Goal: Check status: Check status

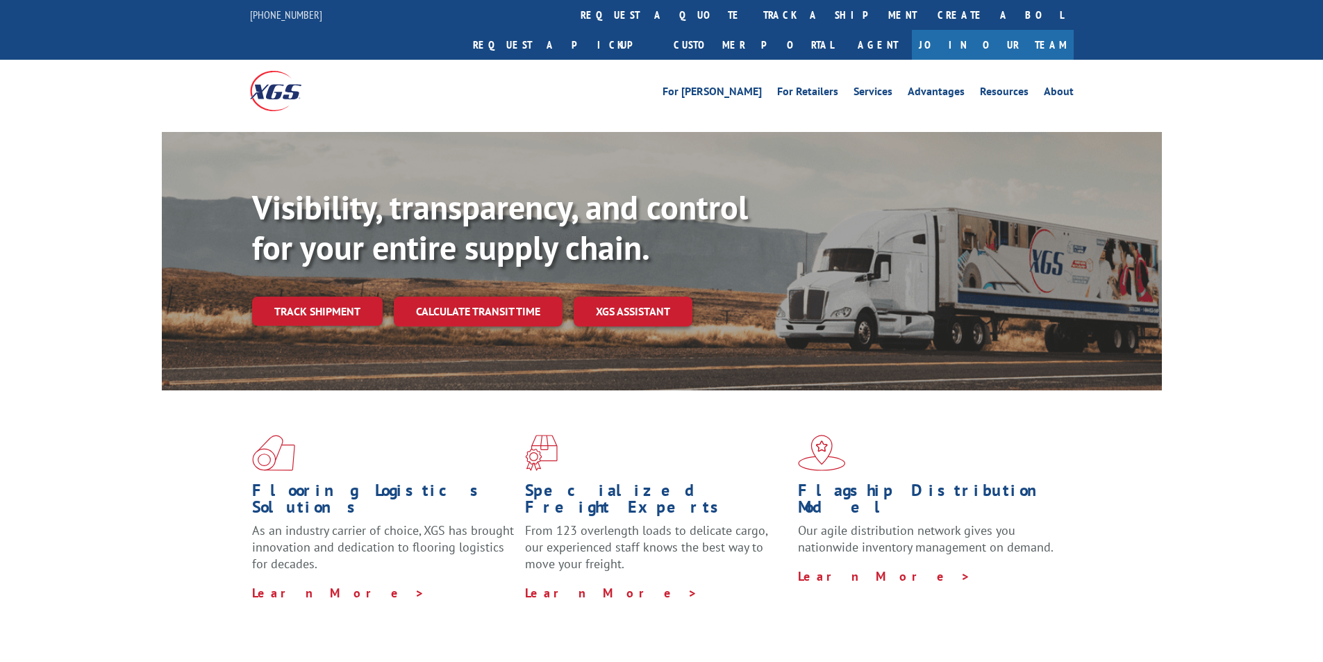
click at [316, 390] on div "Flooring Logistics Solutions As an industry carrier of choice, XGS has brought …" at bounding box center [662, 517] width 1000 height 255
click at [313, 258] on div "Visibility, transparency, and control for your entire supply chain. Track shipm…" at bounding box center [707, 285] width 910 height 194
click at [311, 297] on link "Track shipment" at bounding box center [317, 311] width 131 height 29
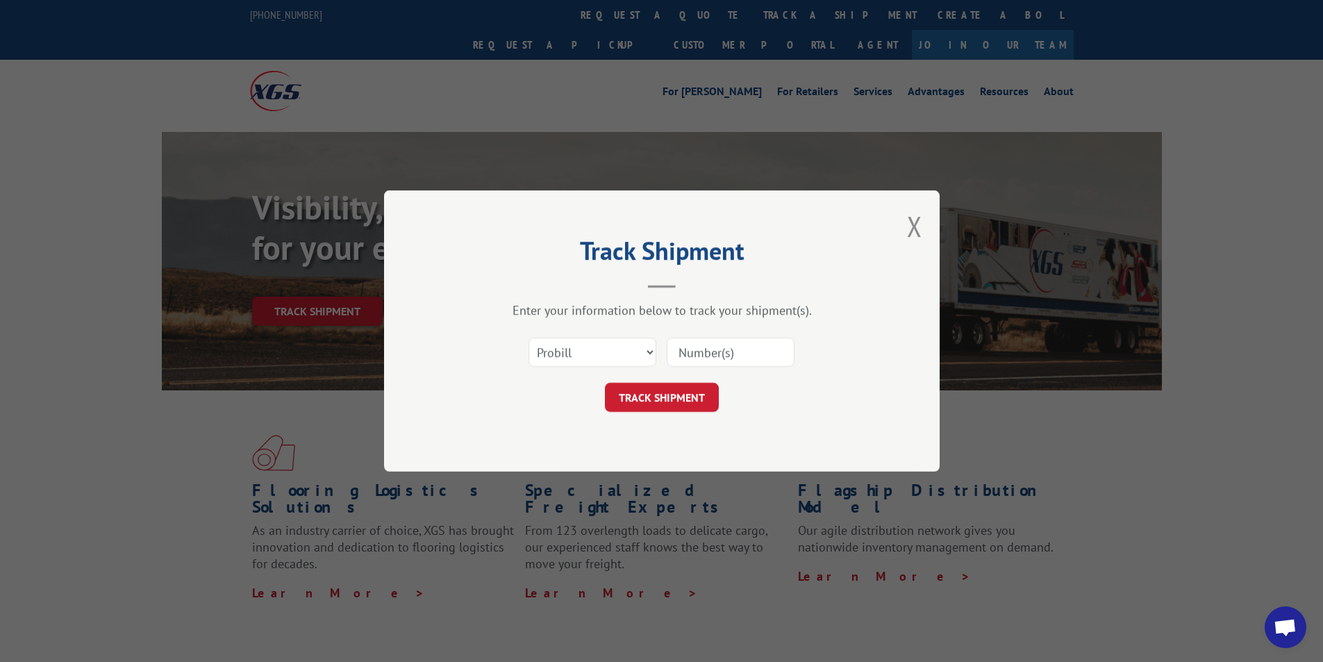
click at [761, 349] on input at bounding box center [731, 352] width 128 height 29
paste input "16900908"
type input "16900908"
click at [708, 396] on button "TRACK SHIPMENT" at bounding box center [662, 397] width 114 height 29
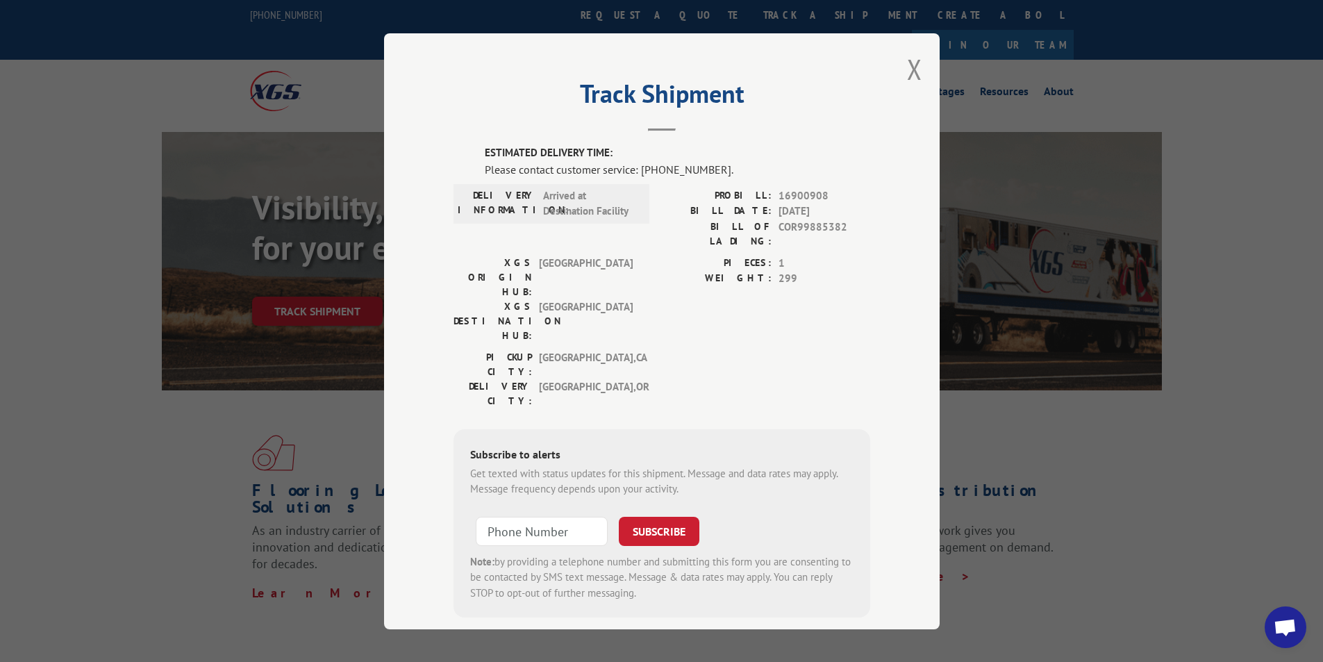
click at [814, 222] on span "COR99885382" at bounding box center [825, 233] width 92 height 29
copy span "COR99885382"
